Goal: Communication & Community: Answer question/provide support

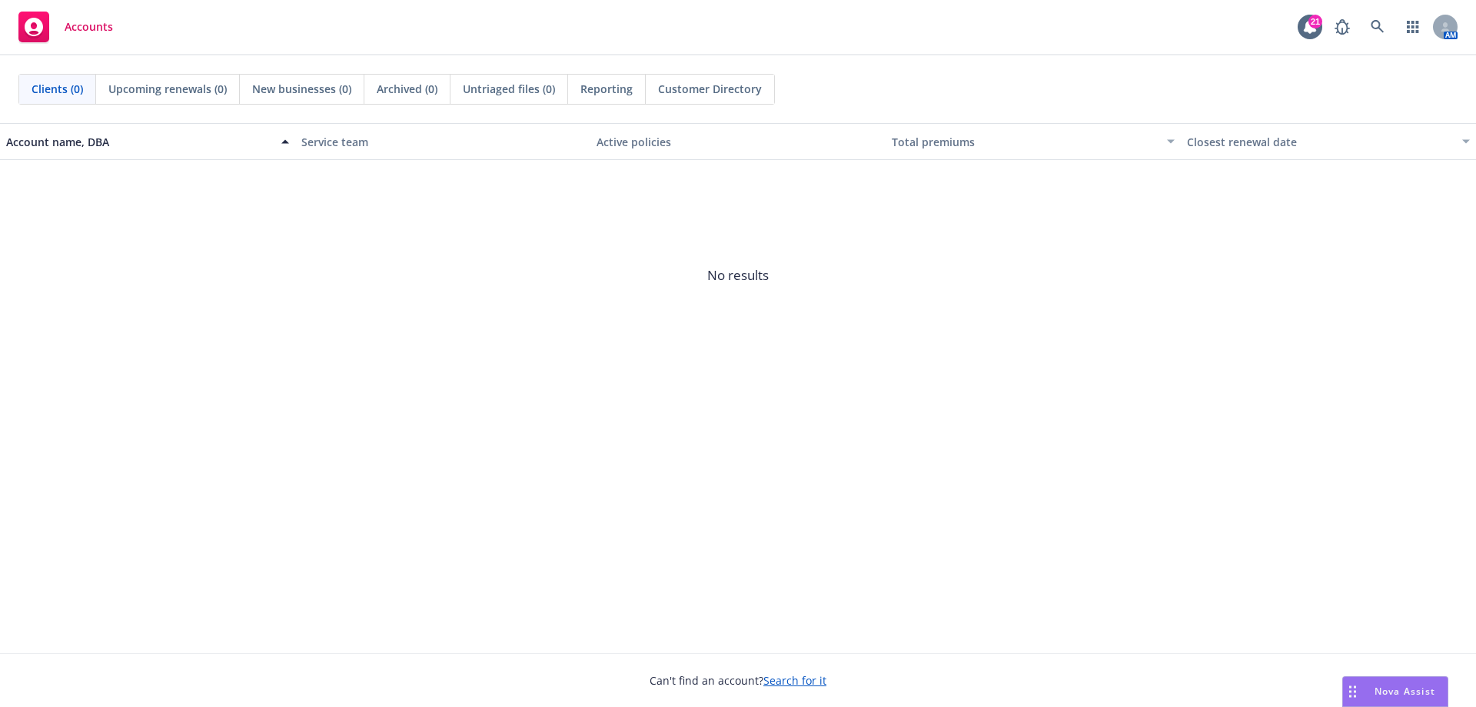
click at [1396, 686] on span "Nova Assist" at bounding box center [1405, 690] width 61 height 13
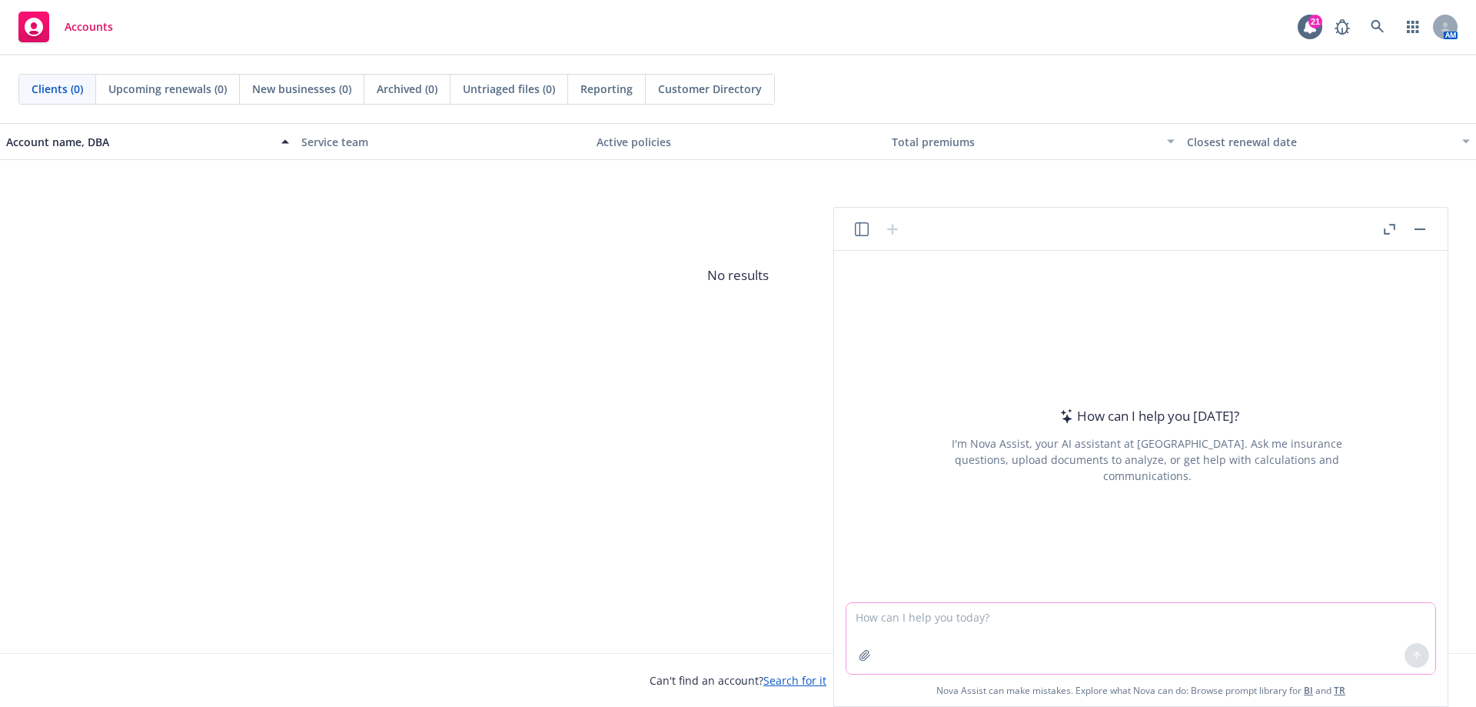
click at [905, 625] on textarea at bounding box center [1140, 638] width 589 height 71
type textarea "H"
paste textarea "Lo ips dolors amet consectetura el sed doeiusmo tempor inci utlaboreet dolore m…"
type textarea "Loremi d sita consecte adipisc el sed doeiusmod: Te inc utlabo etdo magnaaliqua…"
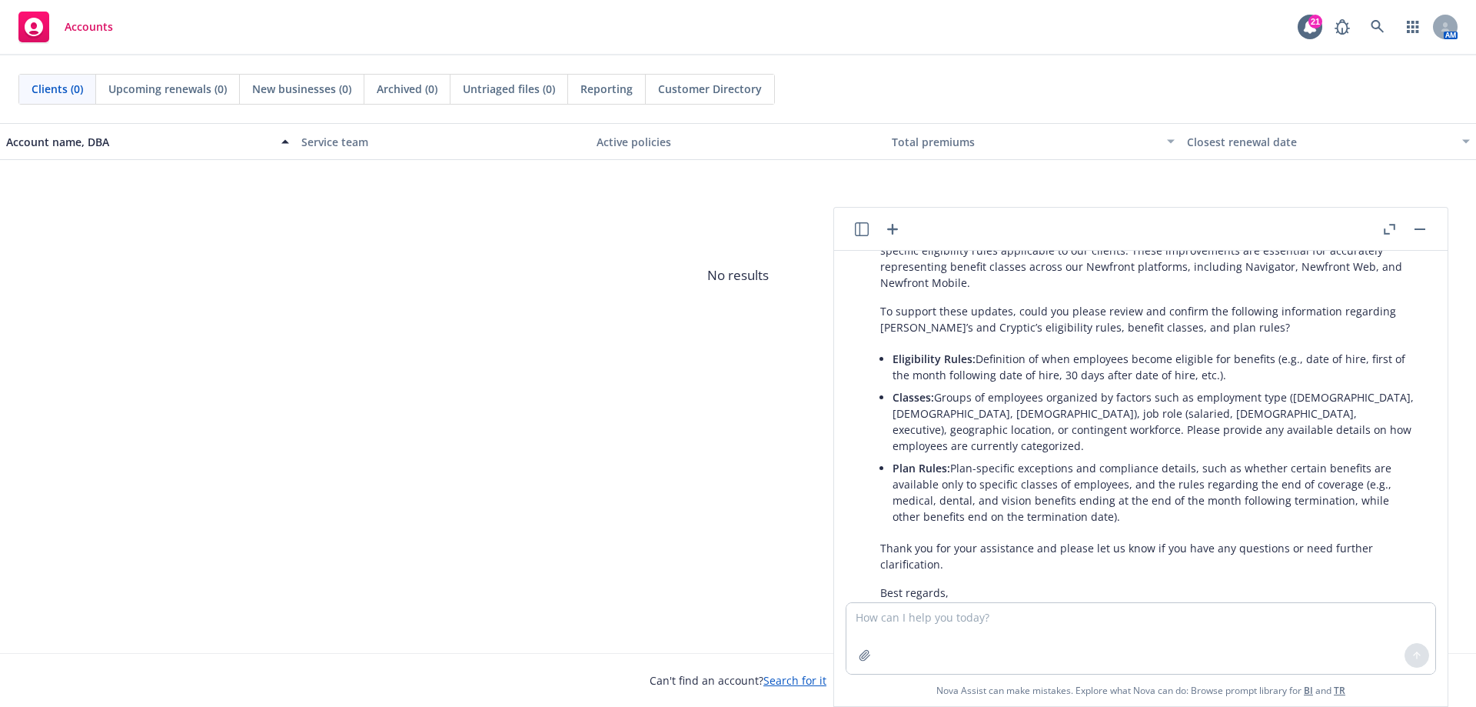
scroll to position [424, 0]
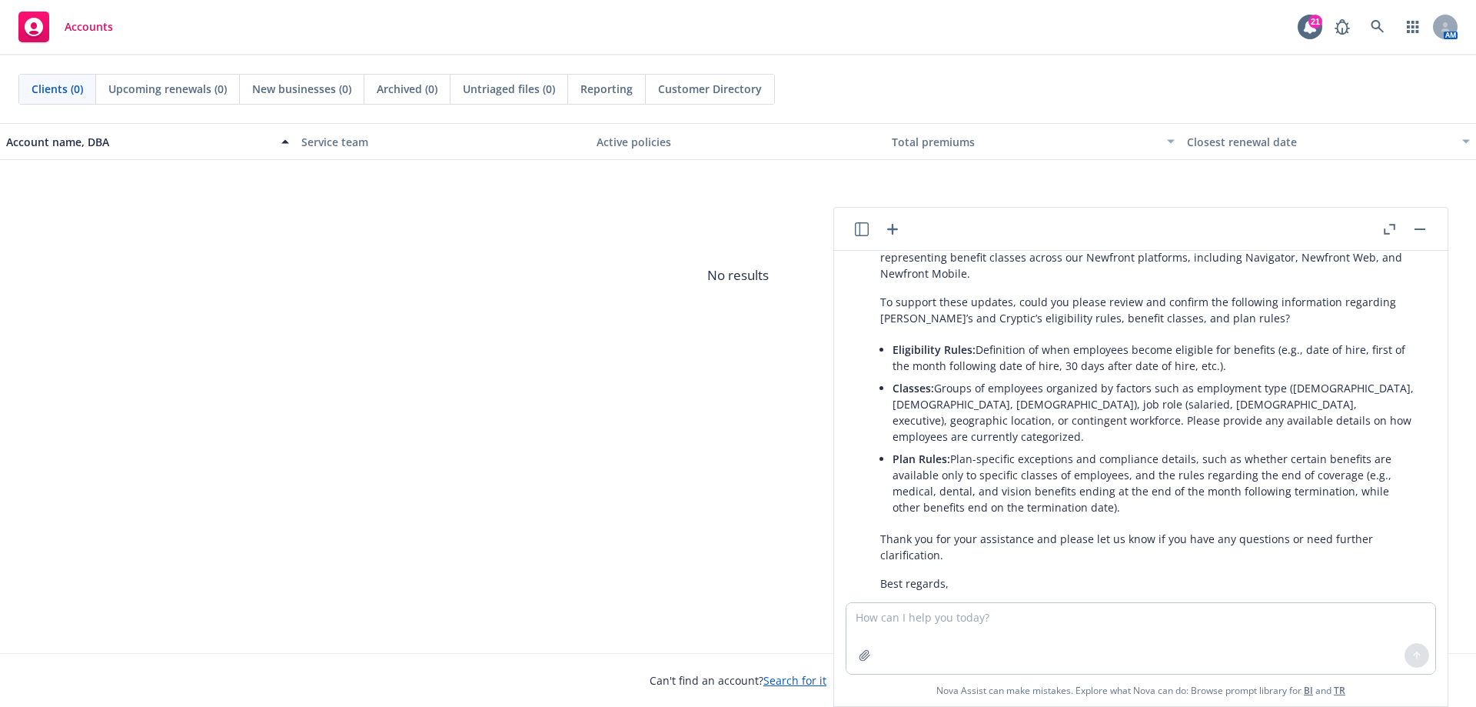
click at [956, 542] on div "Certainly! Here is a more polished and professional version of your message: We…" at bounding box center [1147, 383] width 564 height 428
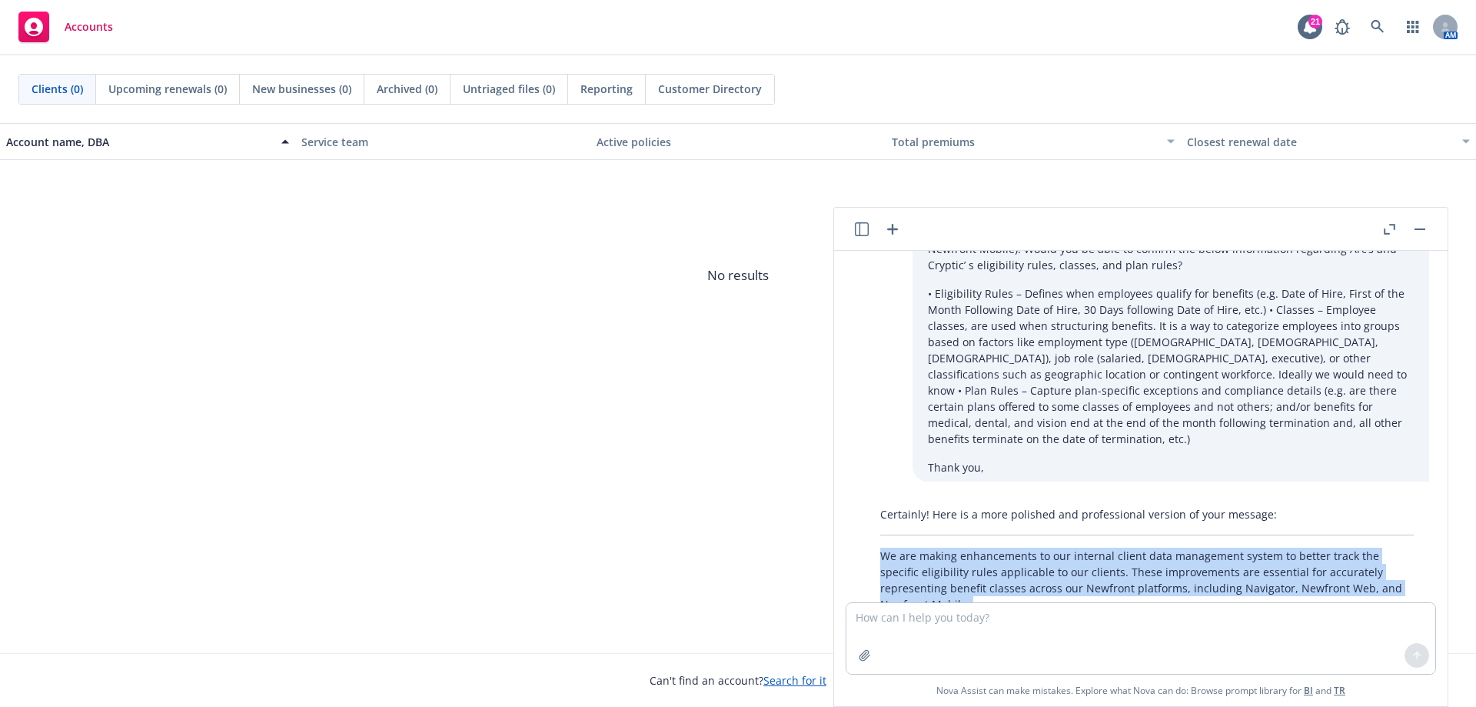
scroll to position [231, 0]
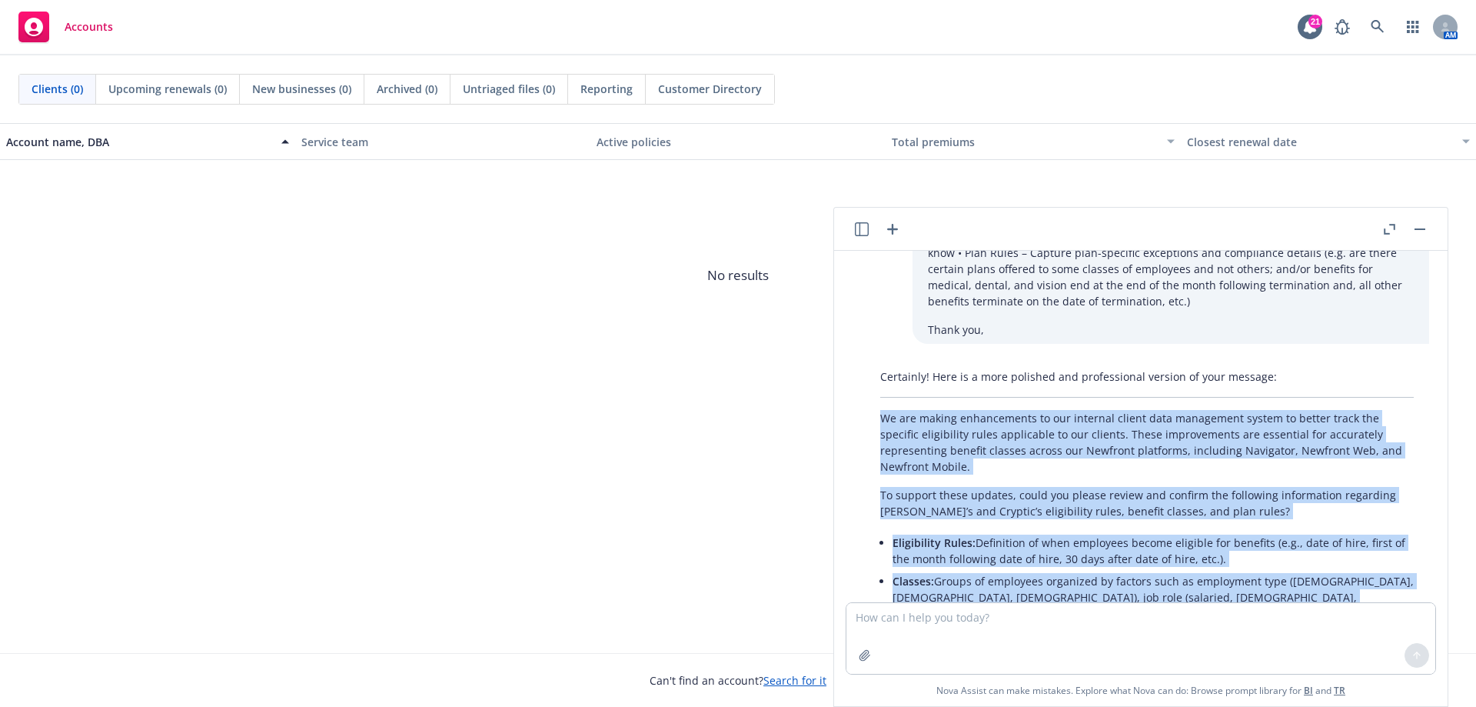
drag, startPoint x: 944, startPoint y: 524, endPoint x: 871, endPoint y: 407, distance: 138.5
click at [871, 407] on div "Certainly! Here is a more polished and professional version of your message: We…" at bounding box center [1147, 576] width 564 height 428
copy div "Lo ips dolors ametconsecte ad eli seddoeiu tempor inci utlaboreet dolore ma ali…"
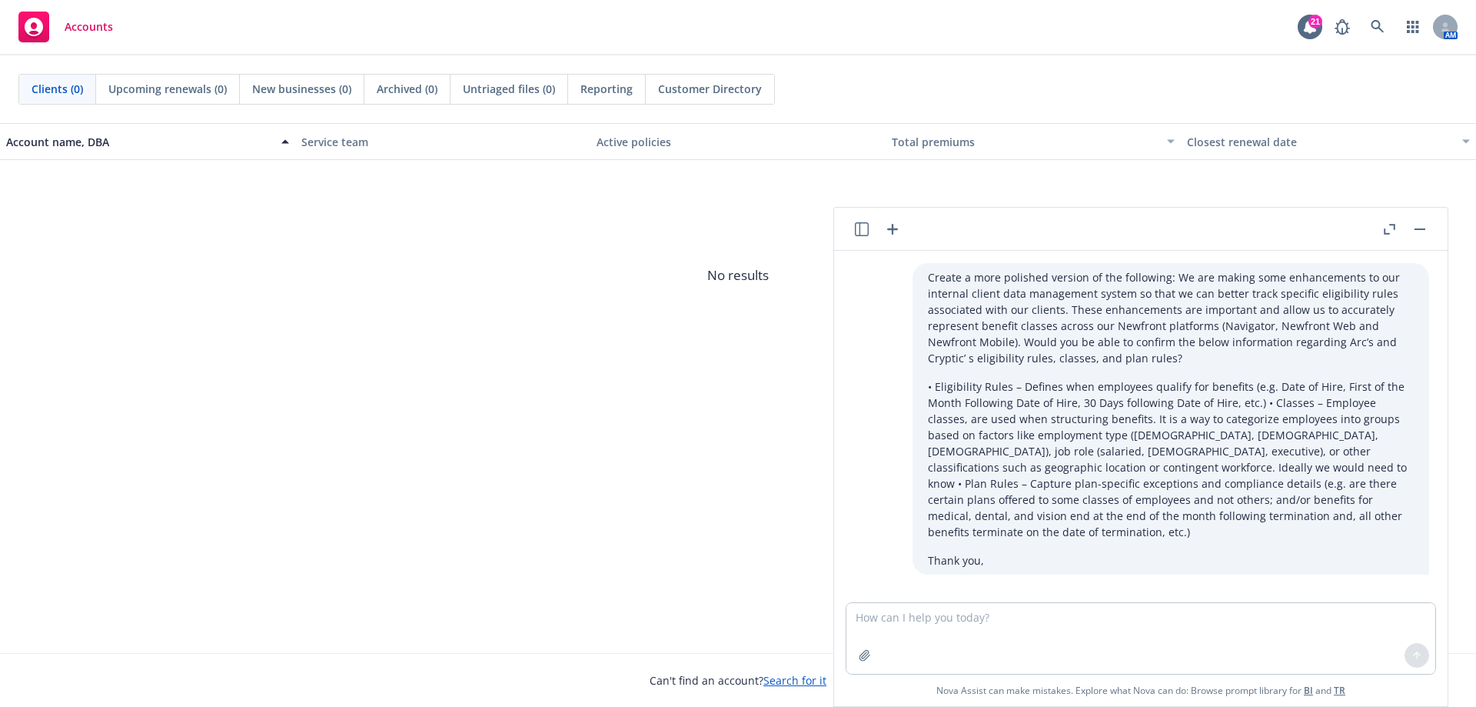
scroll to position [424, 0]
